Goal: Find contact information: Find contact information

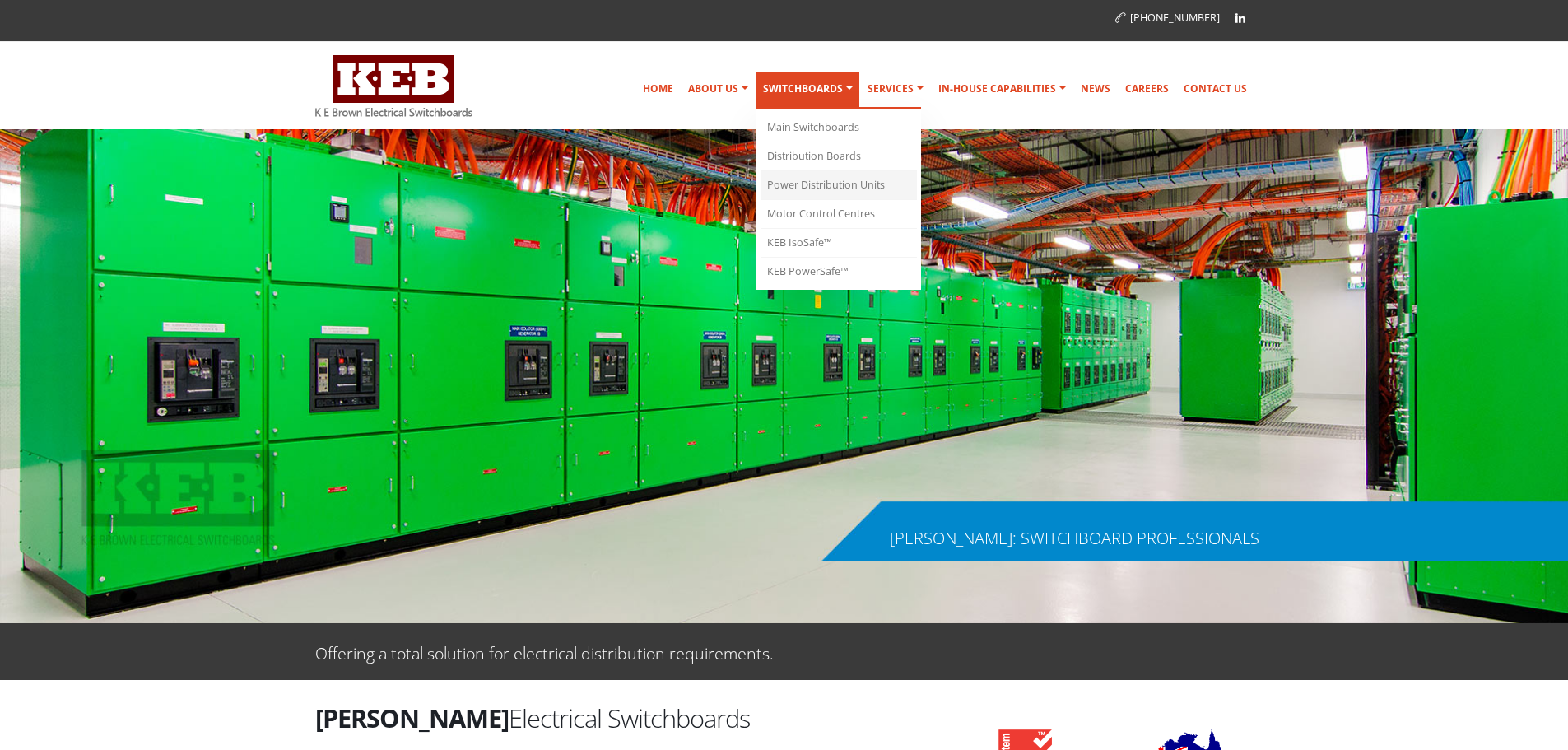
click at [828, 184] on link "Power Distribution Units" at bounding box center [839, 186] width 157 height 29
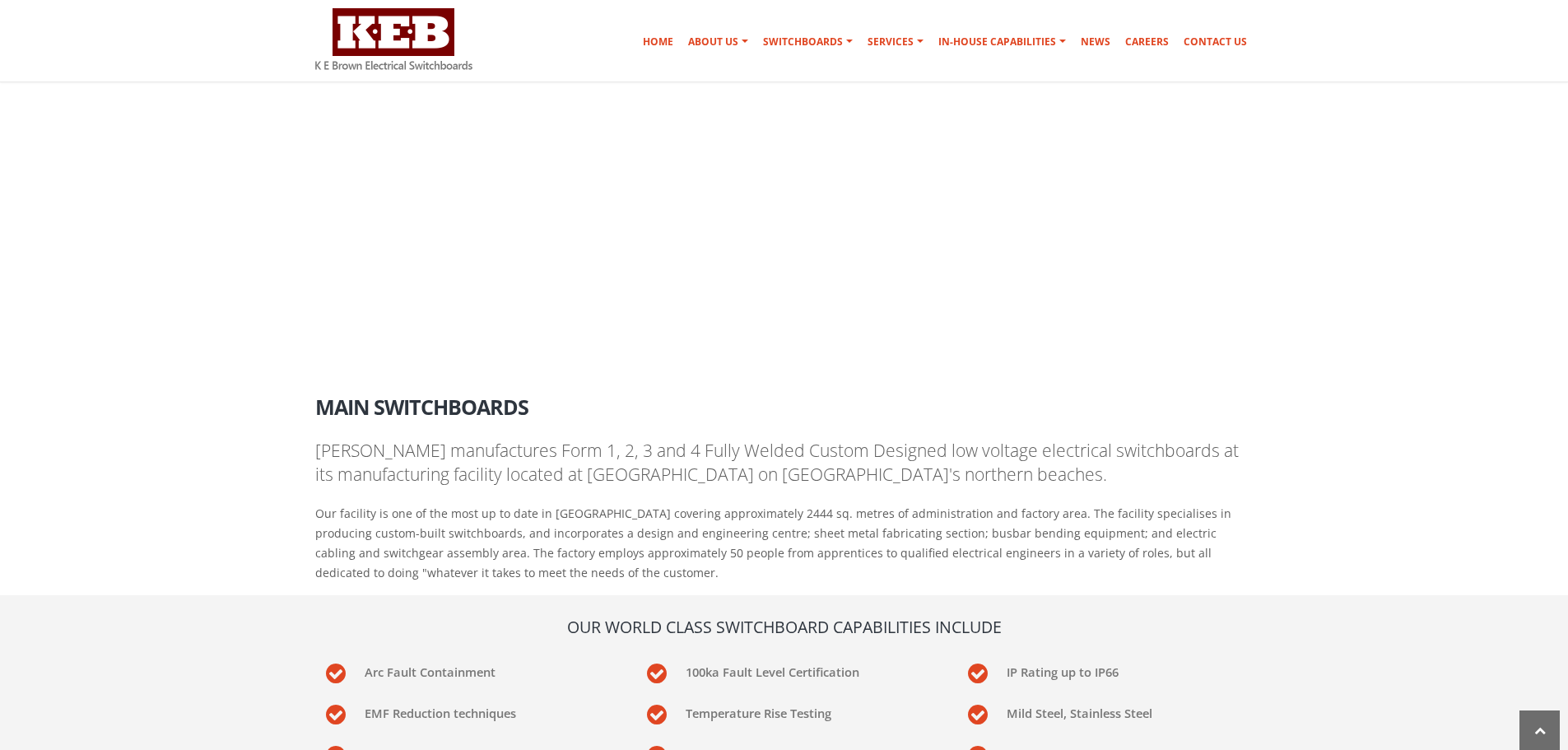
scroll to position [1570, 0]
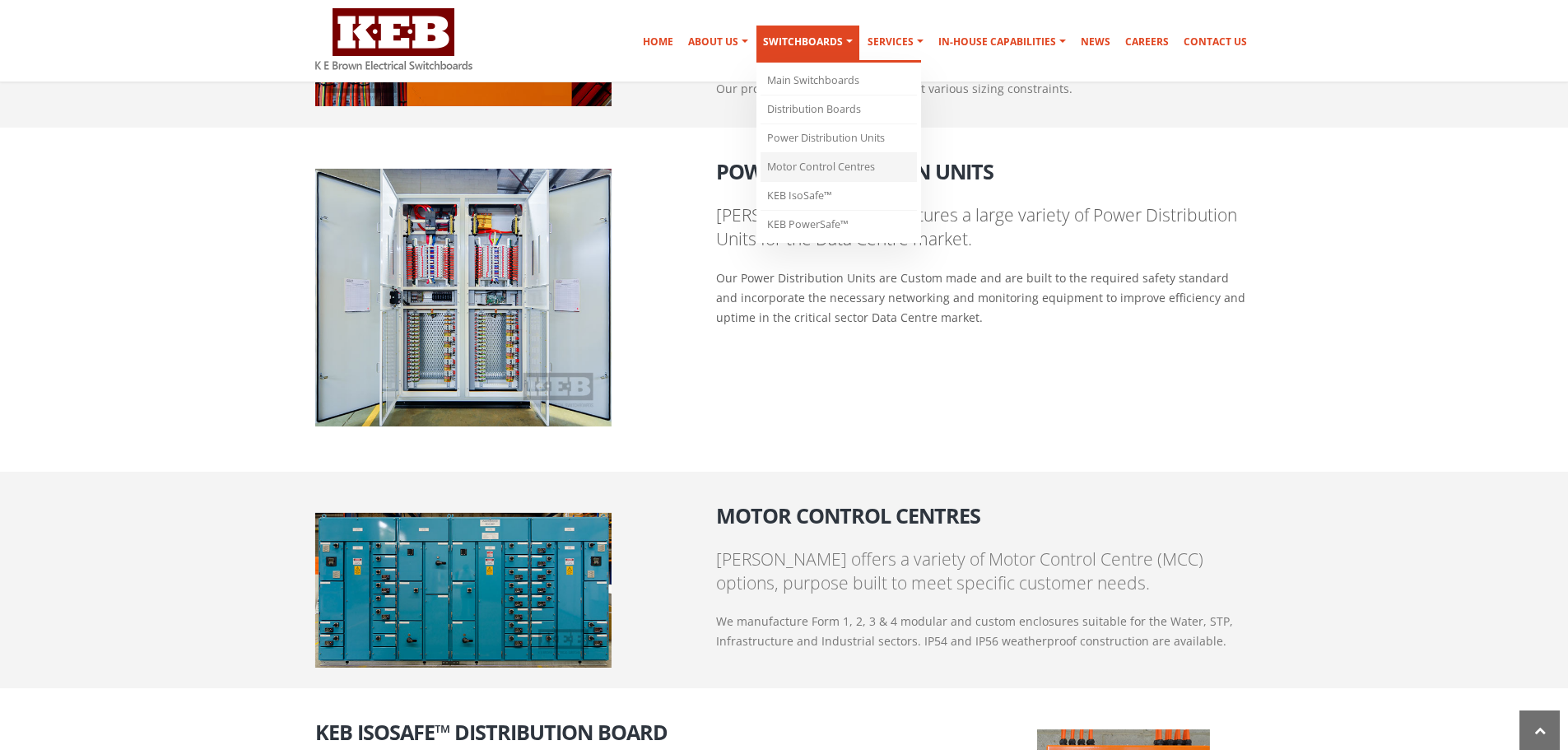
click at [826, 168] on link "Motor Control Centres" at bounding box center [839, 167] width 157 height 29
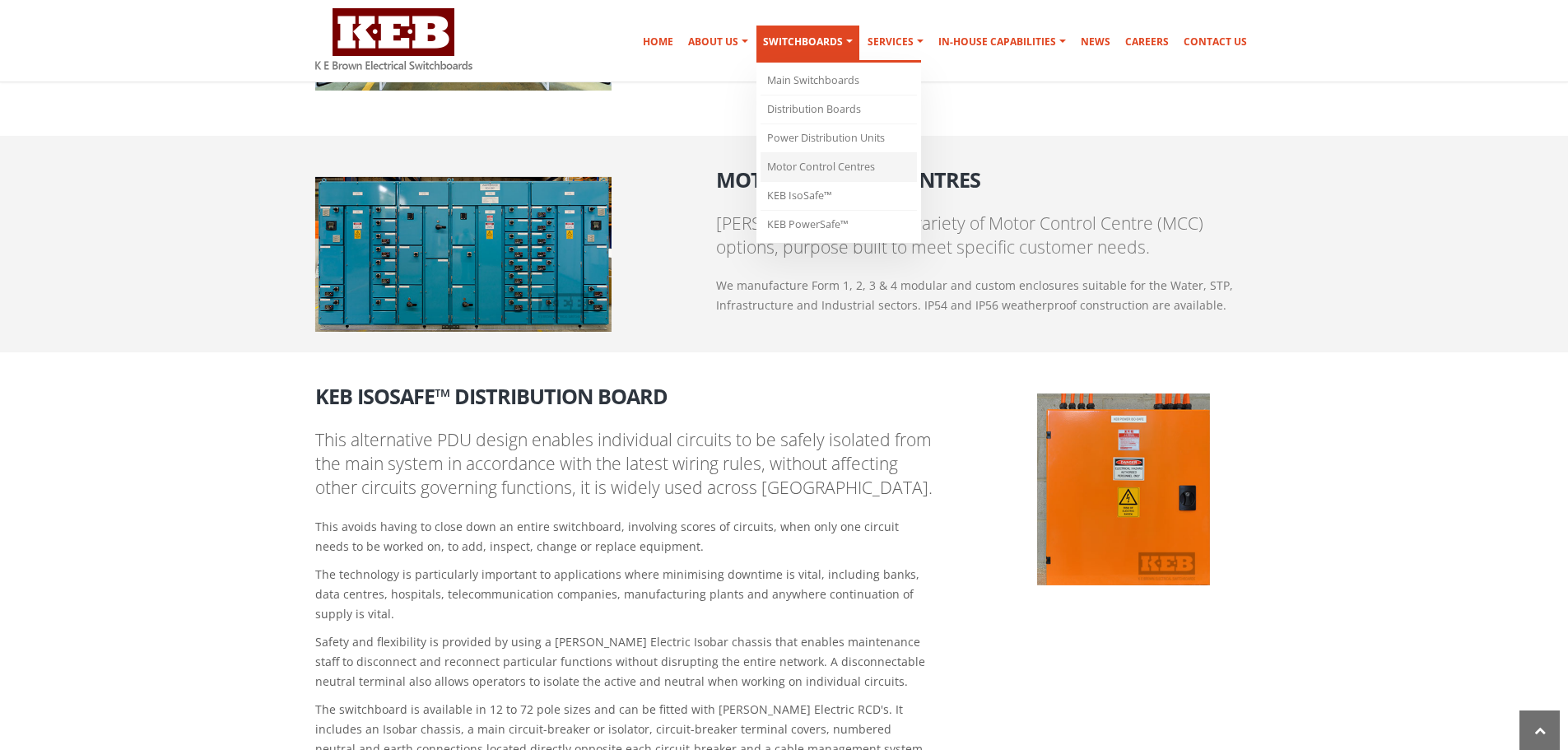
scroll to position [1893, 0]
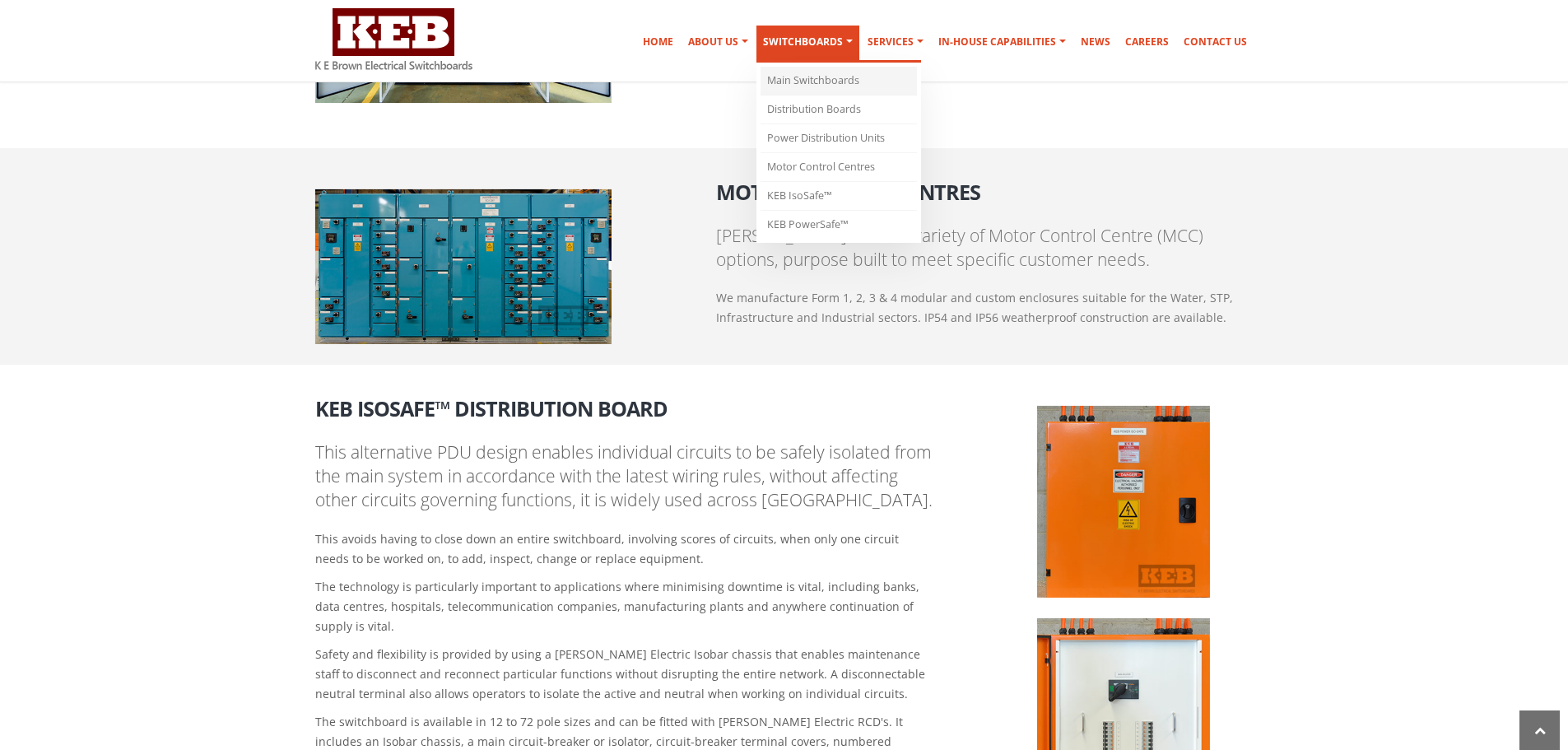
click at [849, 83] on link "Main Switchboards" at bounding box center [839, 82] width 157 height 29
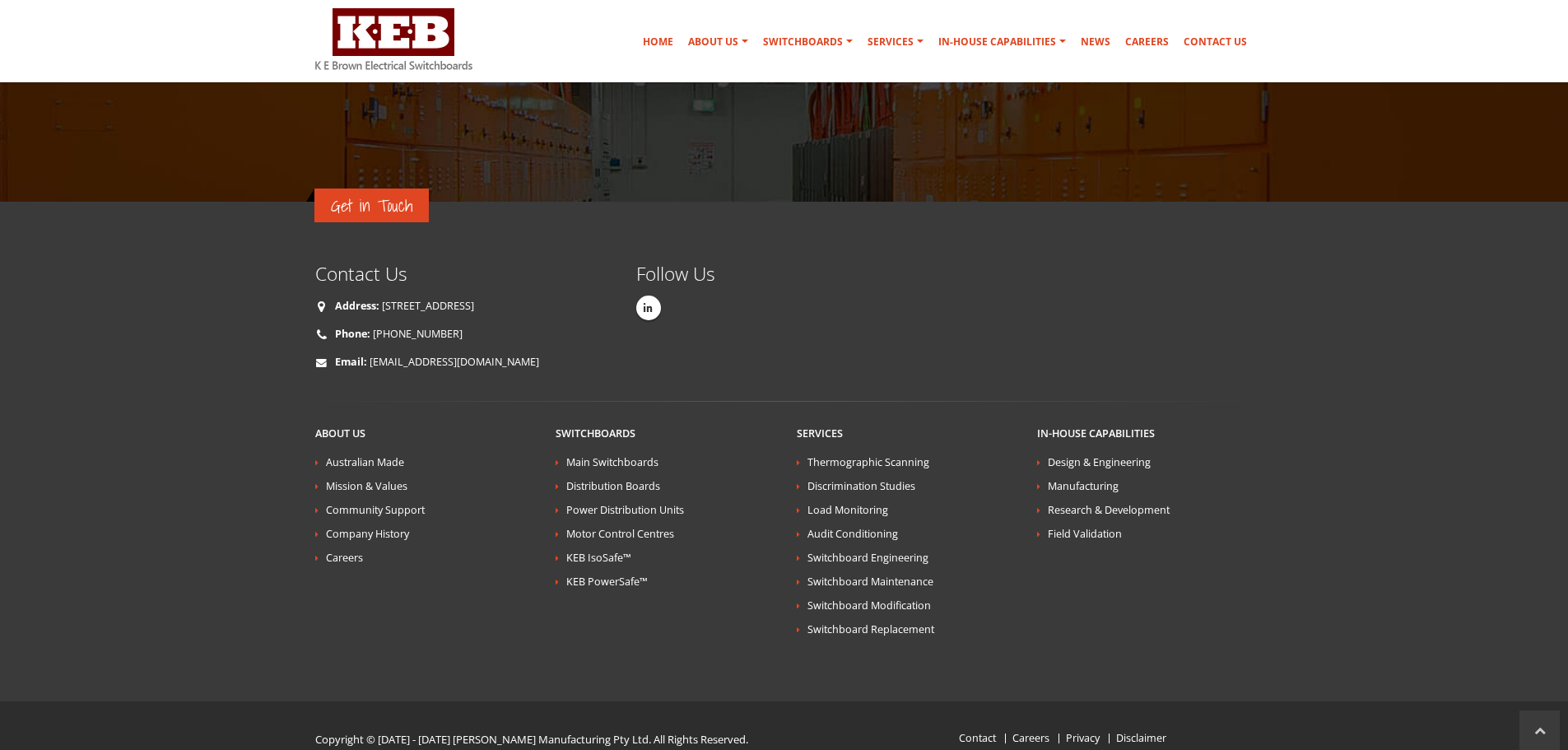
scroll to position [3662, 0]
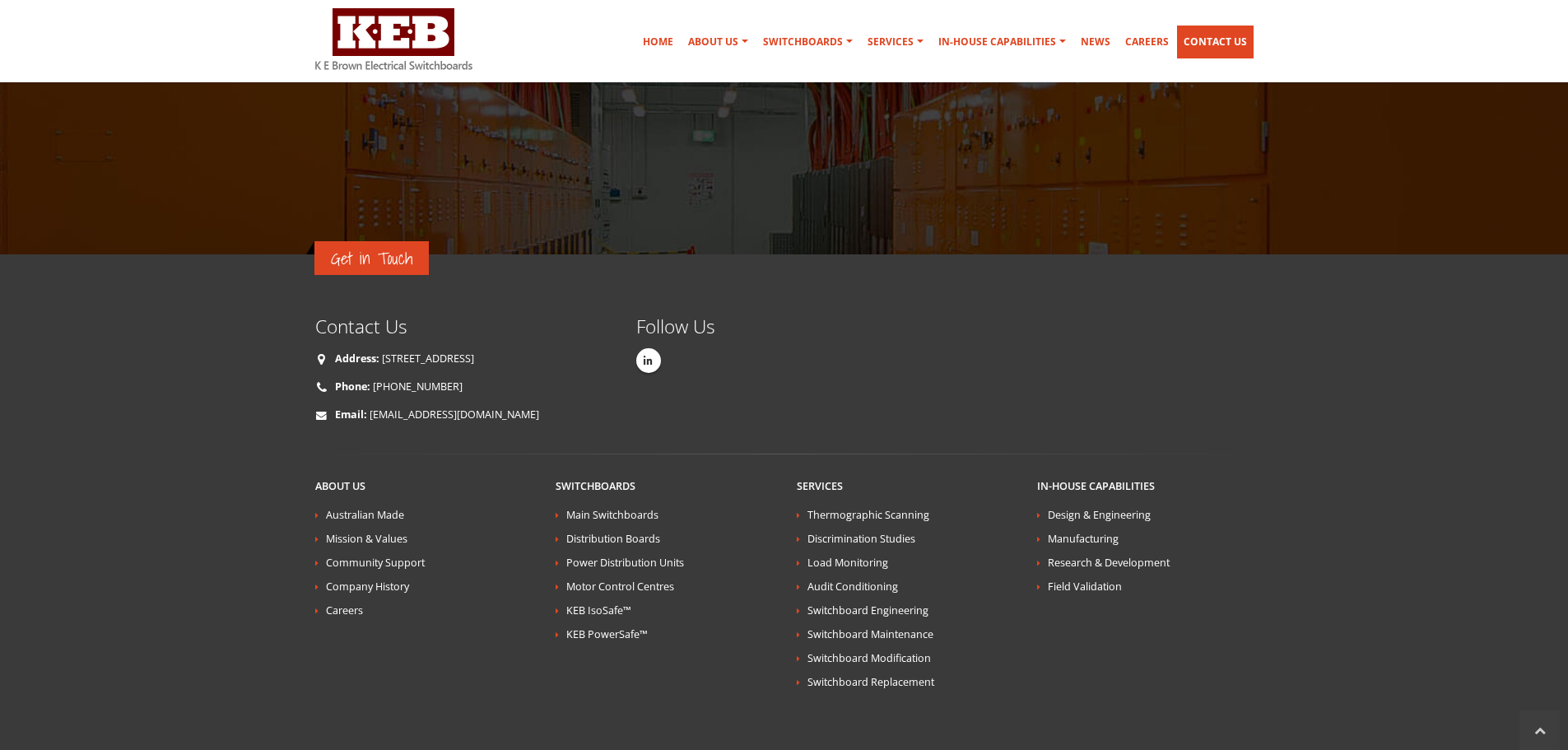
click at [1205, 56] on link "Contact Us" at bounding box center [1216, 42] width 77 height 33
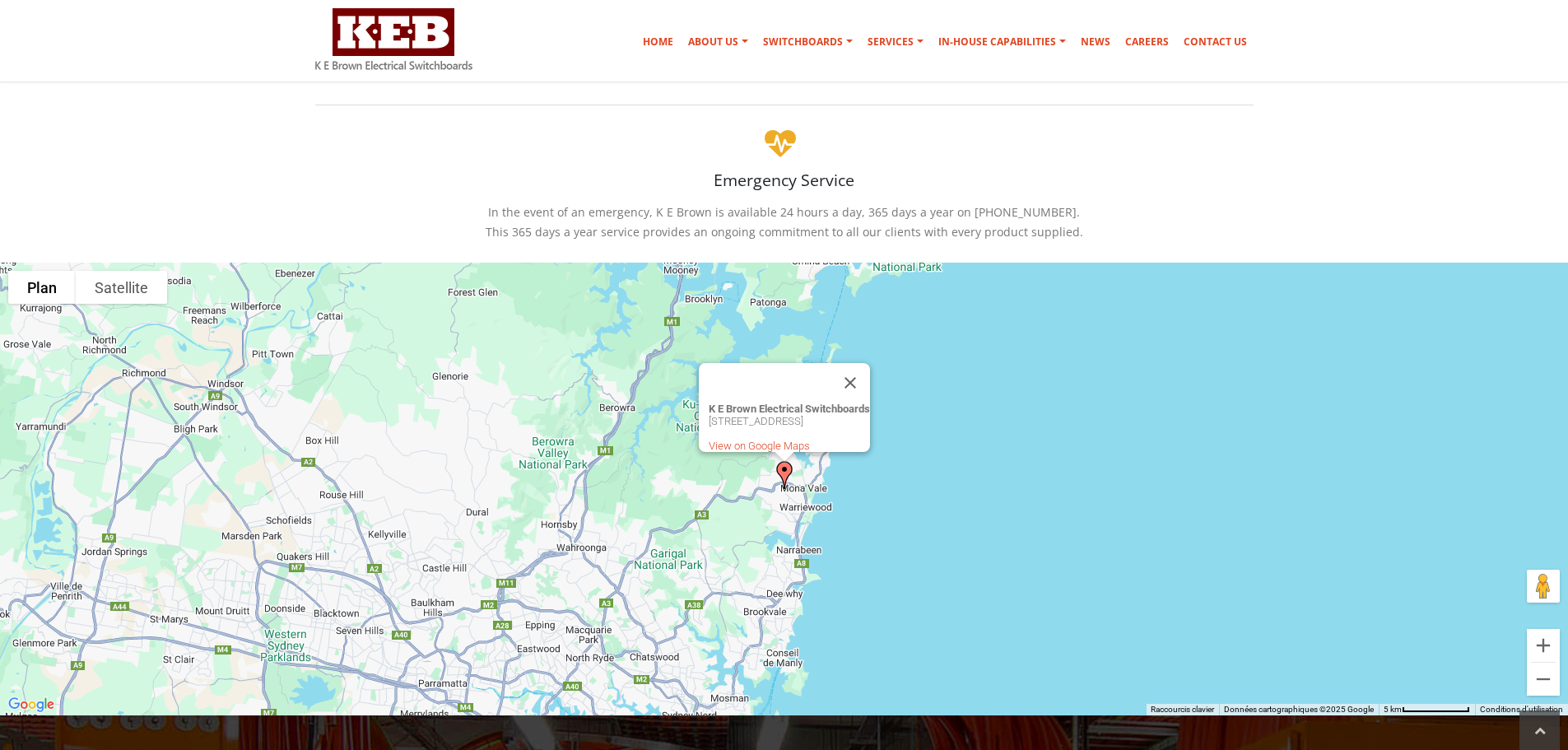
scroll to position [494, 0]
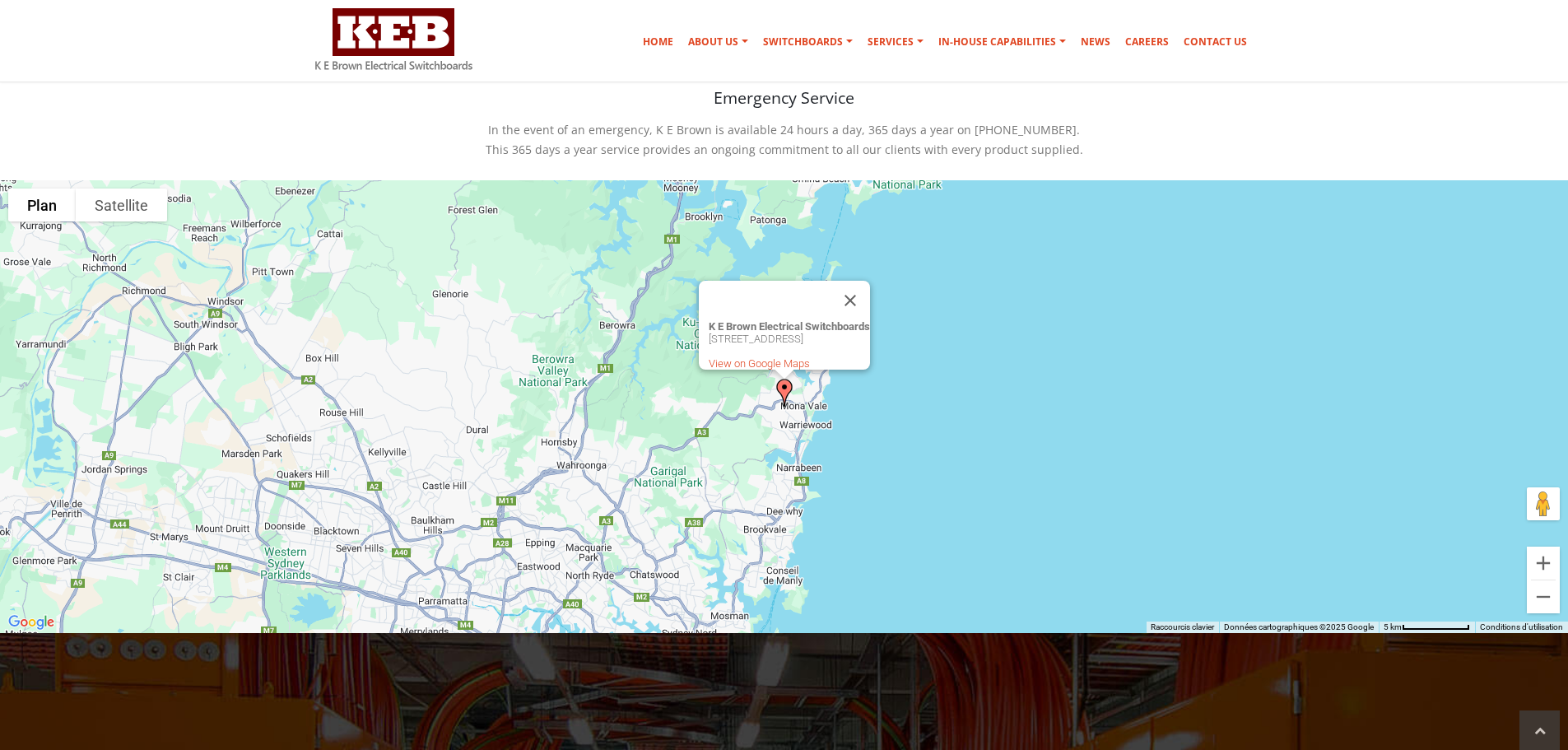
click at [875, 461] on div "K E Brown Electrical Switchboards [STREET_ADDRESS] View on Google Maps" at bounding box center [784, 406] width 1568 height 452
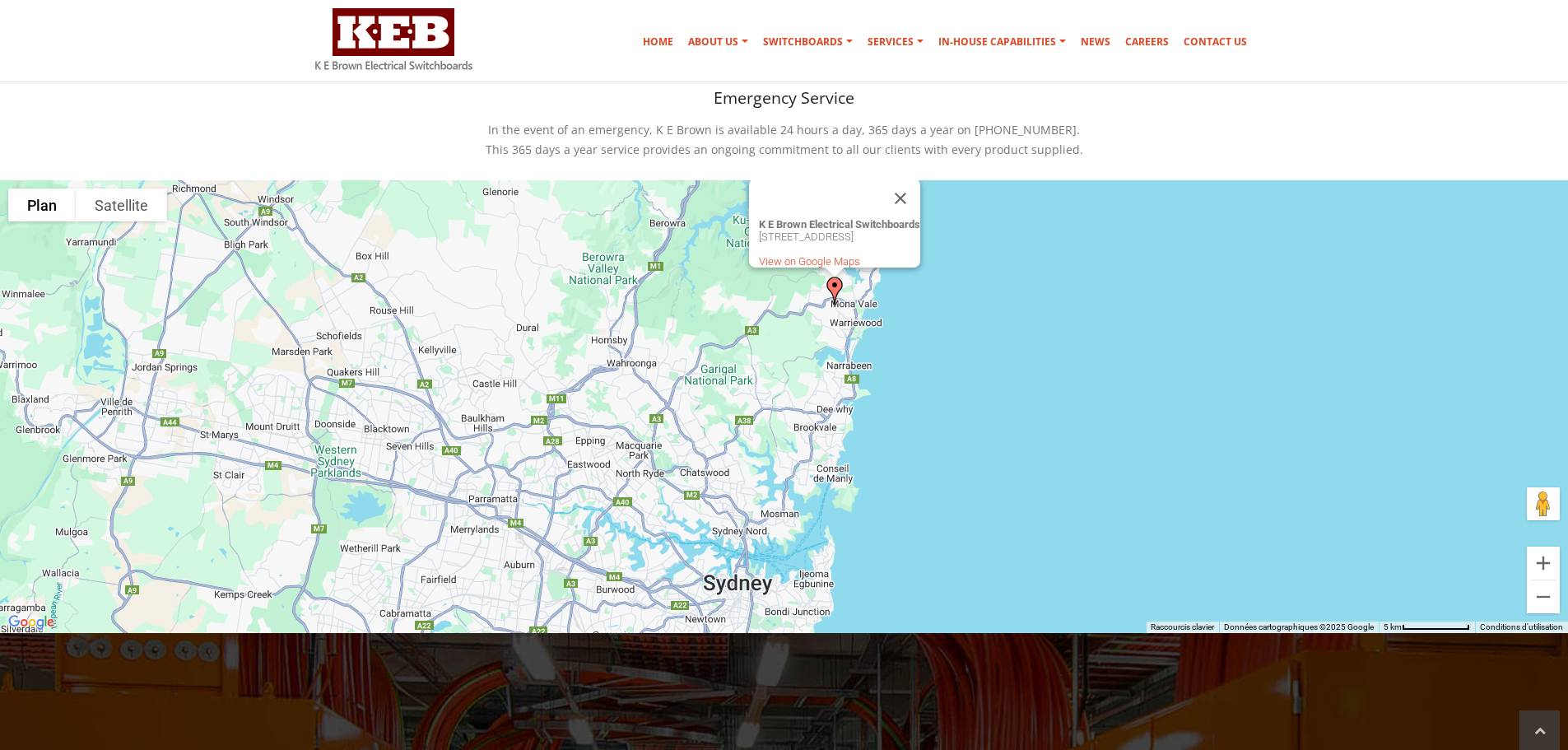
drag, startPoint x: 868, startPoint y: 464, endPoint x: 920, endPoint y: 360, distance: 116.3
click at [920, 360] on div "K E Brown Electrical Switchboards [STREET_ADDRESS] View on Google Maps" at bounding box center [784, 406] width 1568 height 452
